Goal: Find specific page/section: Find specific page/section

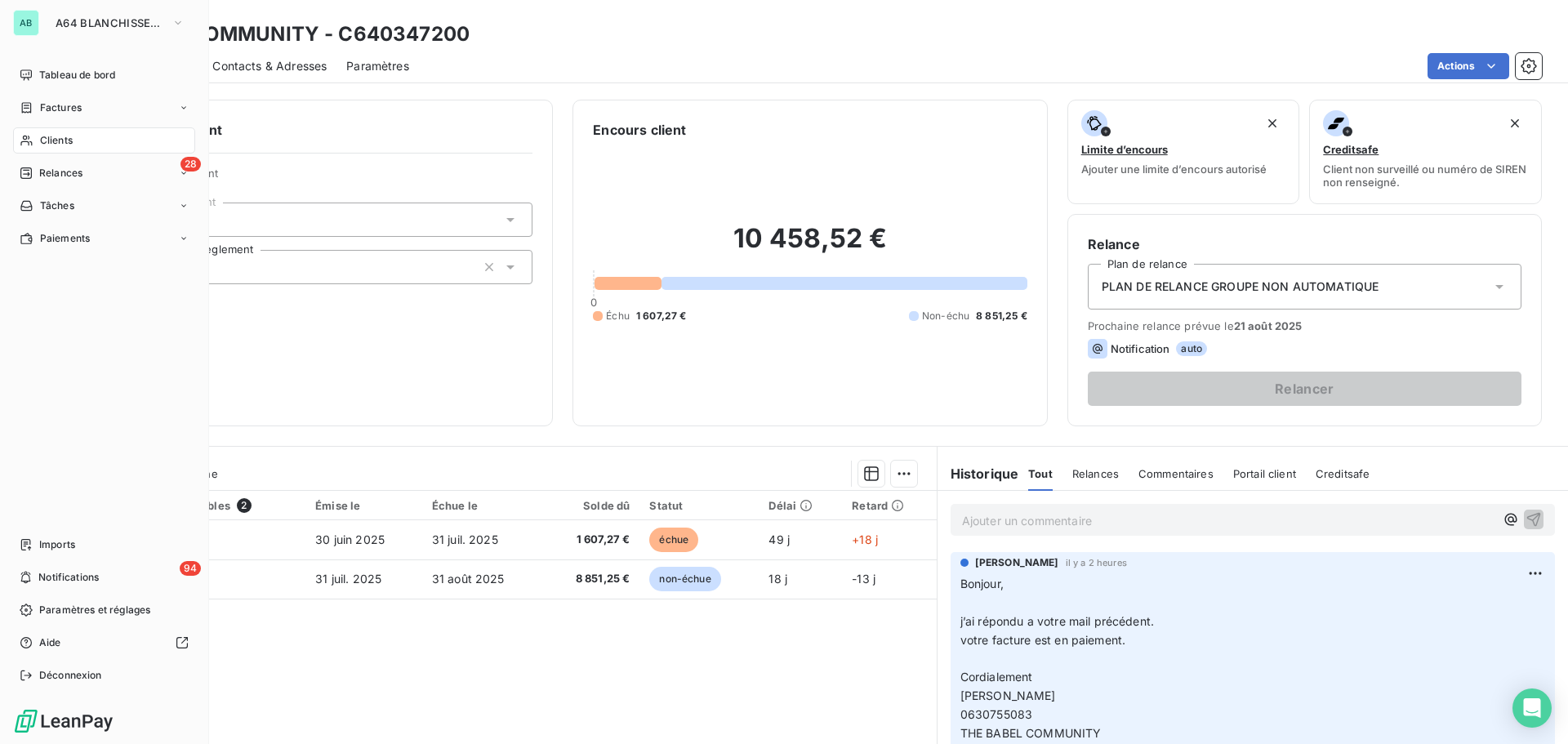
click at [48, 141] on span "Clients" at bounding box center [55, 141] width 32 height 15
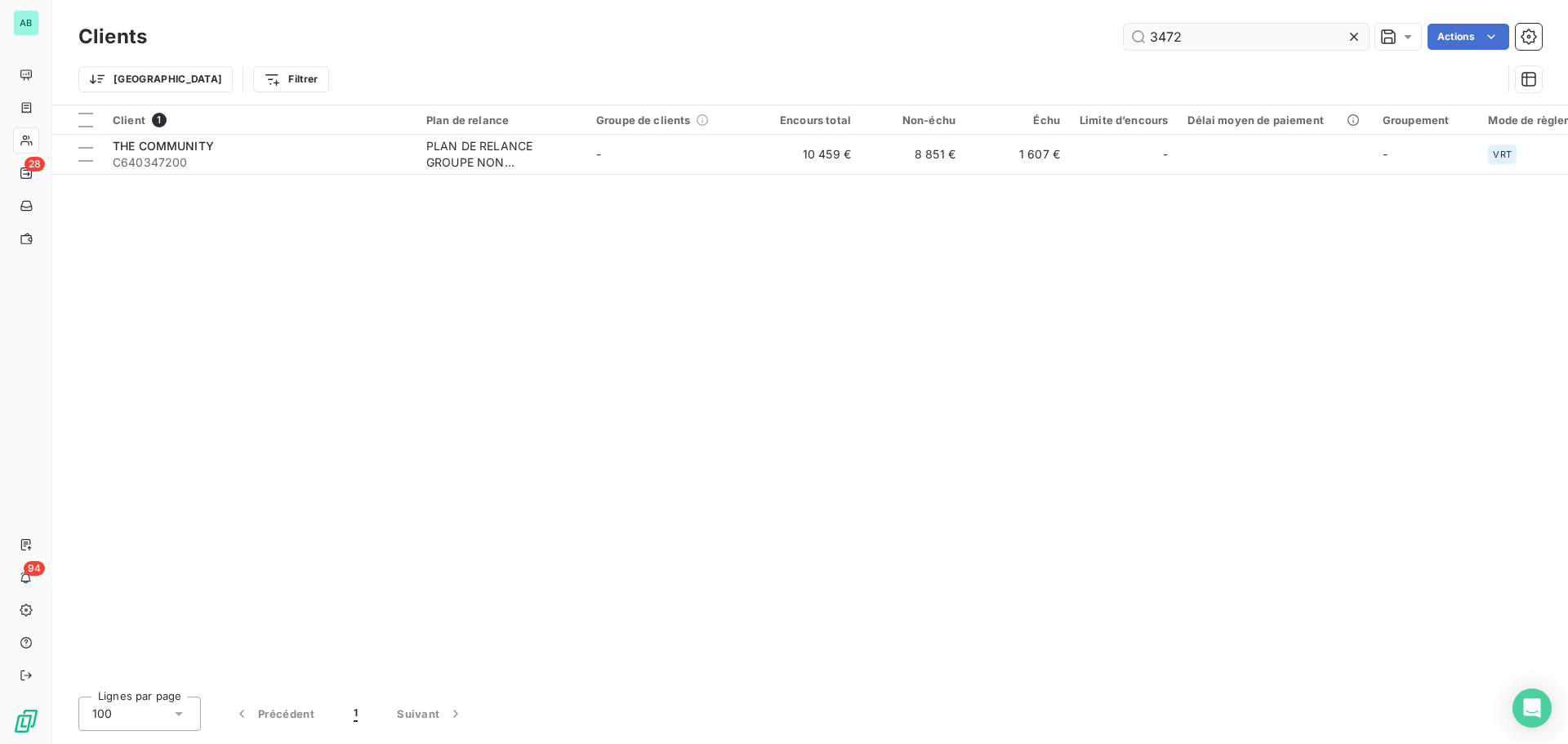
drag, startPoint x: 1195, startPoint y: 33, endPoint x: 1124, endPoint y: 32, distance: 71.0
click at [1124, 32] on input "3472" at bounding box center [1247, 37] width 245 height 26
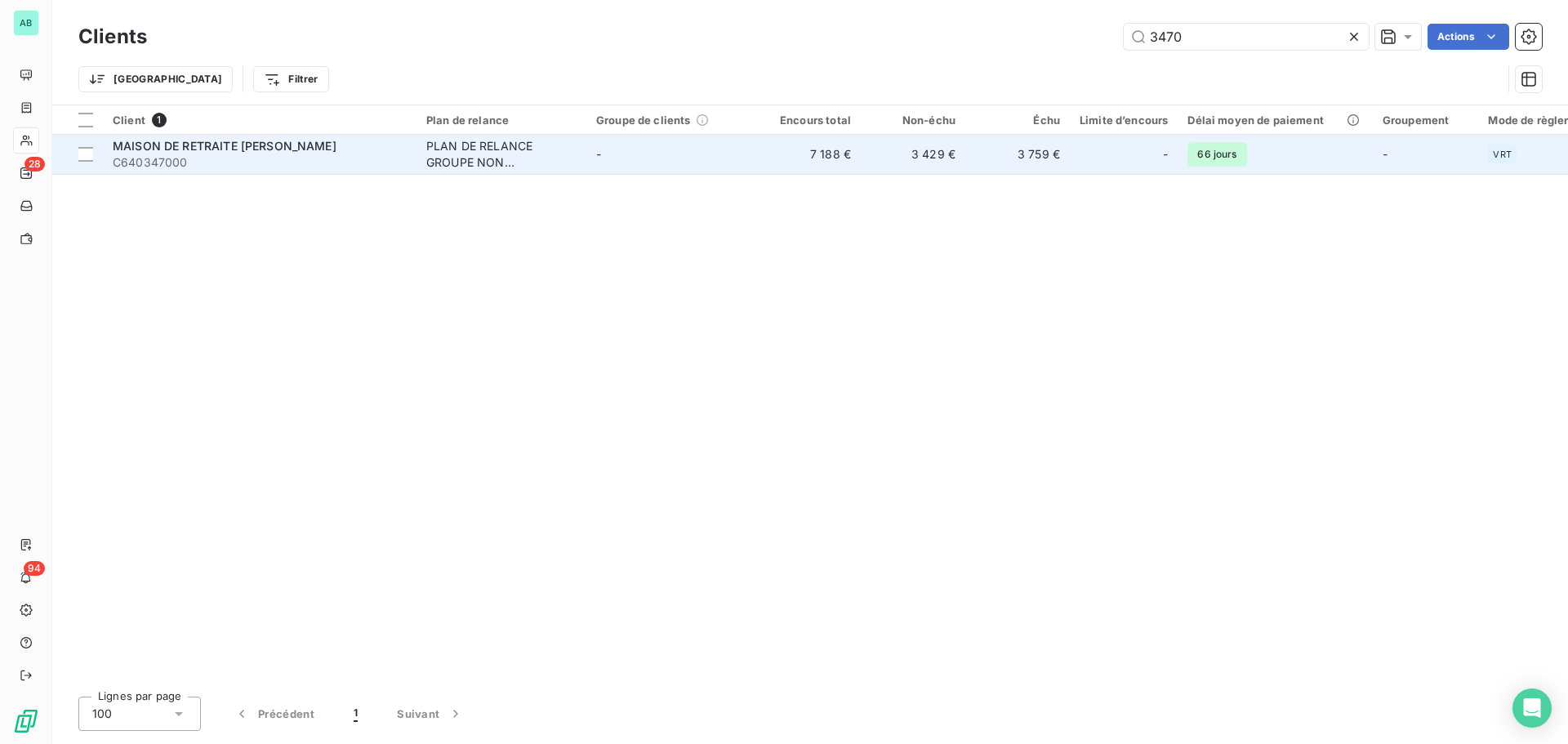
type input "3470"
click at [373, 155] on span "C640347000" at bounding box center [259, 163] width 294 height 17
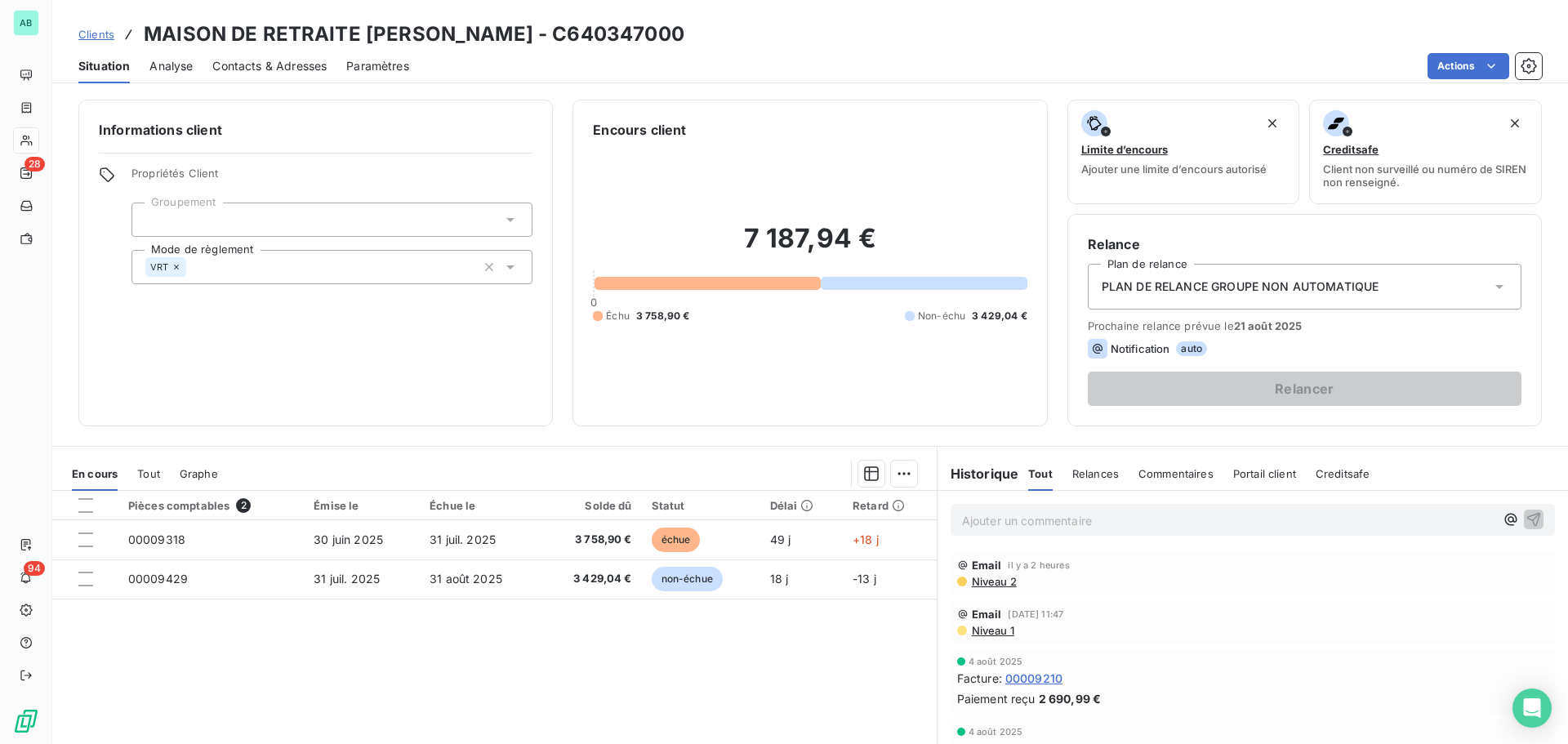
click at [980, 522] on p "Ajouter un commentaire ﻿" at bounding box center [1228, 520] width 532 height 20
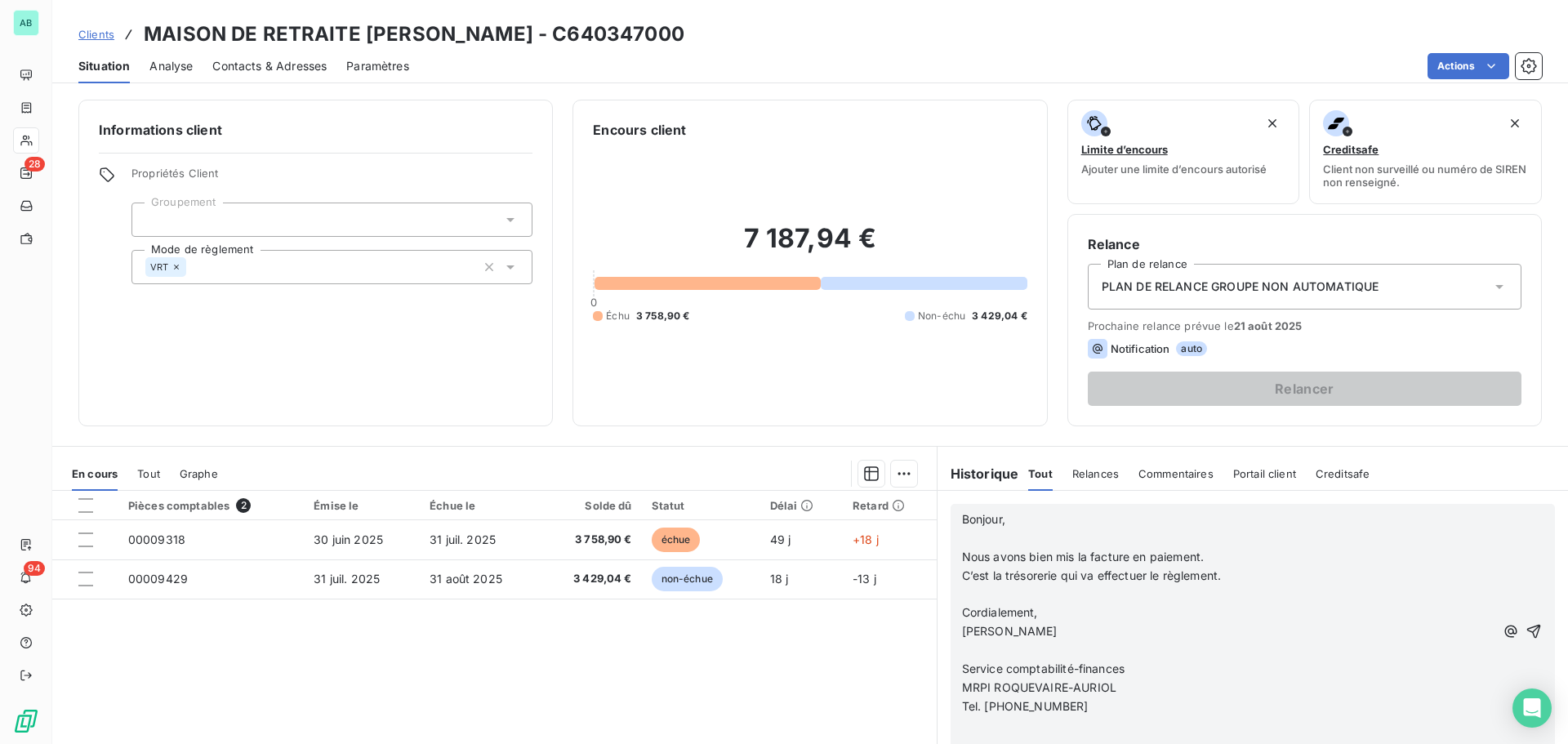
scroll to position [163, 0]
click at [1526, 623] on icon "button" at bounding box center [1534, 632] width 17 height 17
